Goal: Submit feedback/report problem

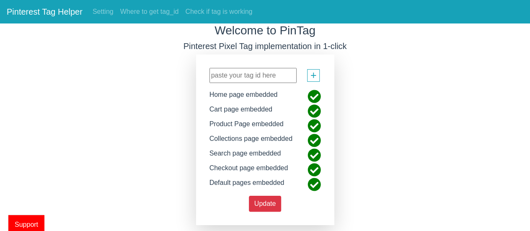
click at [28, 222] on span "Support" at bounding box center [26, 224] width 36 height 19
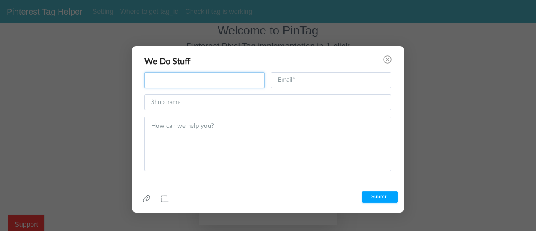
click at [198, 83] on input "text" at bounding box center [205, 80] width 120 height 16
type input "[PERSON_NAME]"
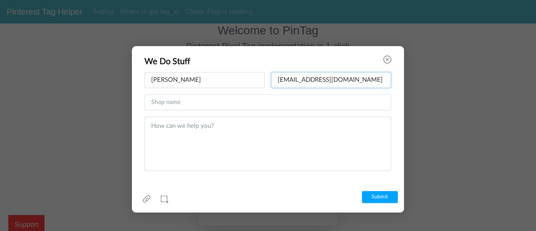
type input "[EMAIL_ADDRESS][DOMAIN_NAME]"
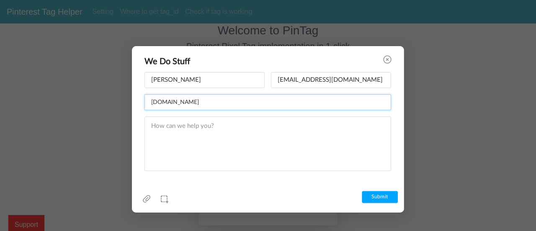
type input "[DOMAIN_NAME]"
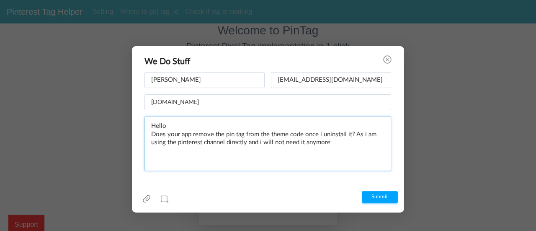
type textarea "Hello Does your app remove the pin tag from the theme code once i uninstall it?…"
click at [392, 194] on input "Submit" at bounding box center [380, 197] width 36 height 12
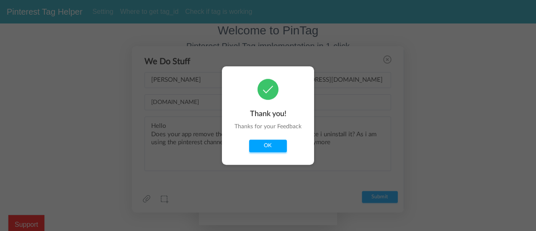
click at [268, 142] on button "OK" at bounding box center [268, 146] width 38 height 13
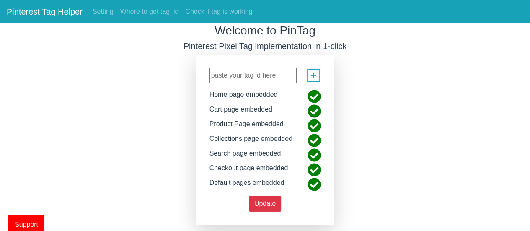
click at [289, 75] on input "text" at bounding box center [252, 75] width 87 height 15
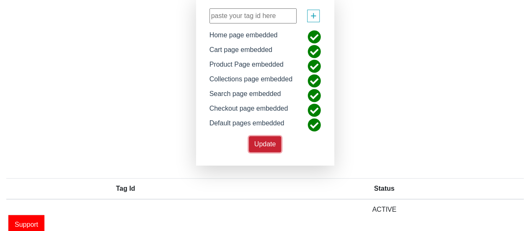
click at [264, 144] on span "Update" at bounding box center [265, 143] width 22 height 7
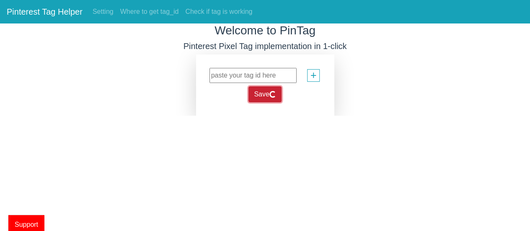
scroll to position [0, 0]
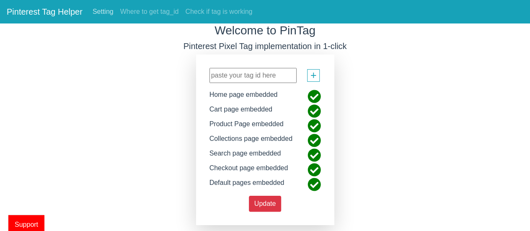
click at [106, 9] on link "Setting" at bounding box center [103, 11] width 28 height 17
click at [102, 12] on link "Setting" at bounding box center [103, 11] width 28 height 17
click at [218, 10] on link "Check if tag is working" at bounding box center [219, 11] width 74 height 17
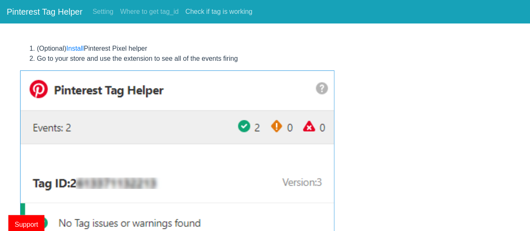
click at [218, 10] on link "Check if tag is working" at bounding box center [219, 11] width 74 height 17
click at [138, 2] on nav "Pinterest Tag Helper Setting Where to get tag_id Check if tag is working" at bounding box center [265, 11] width 530 height 23
click at [141, 10] on link "Where to get tag_id" at bounding box center [149, 11] width 65 height 17
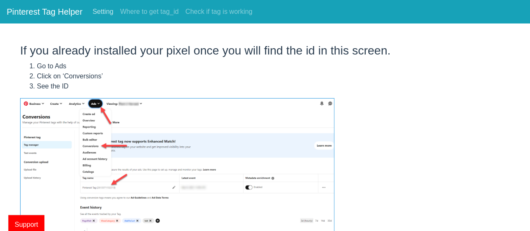
click at [103, 7] on link "Setting" at bounding box center [103, 11] width 28 height 17
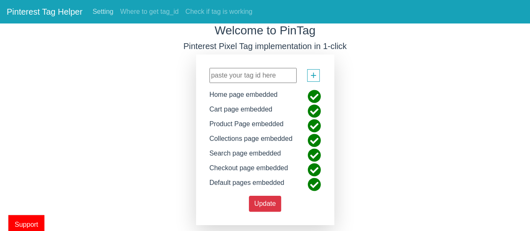
scroll to position [59, 0]
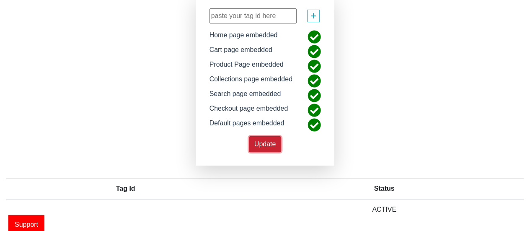
click at [274, 143] on span "Update" at bounding box center [265, 143] width 22 height 7
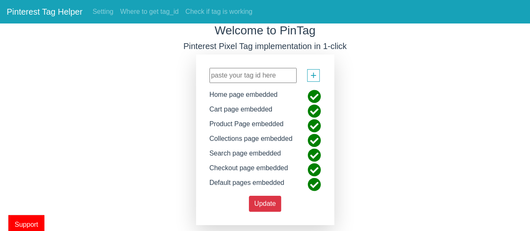
click at [318, 94] on icon at bounding box center [314, 96] width 13 height 13
